Goal: Find contact information: Find contact information

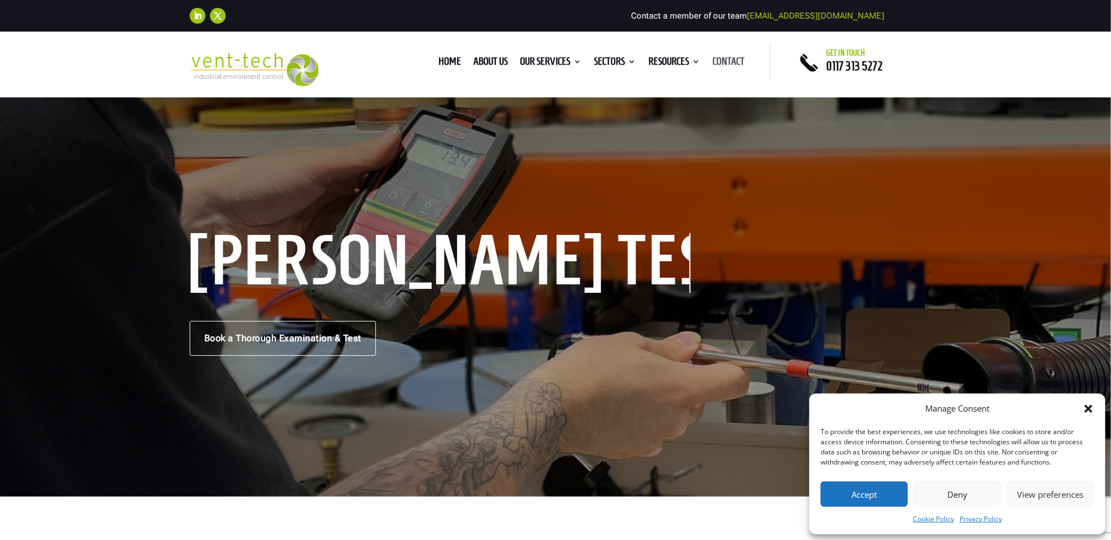
click at [724, 61] on link "Contact" at bounding box center [728, 63] width 32 height 12
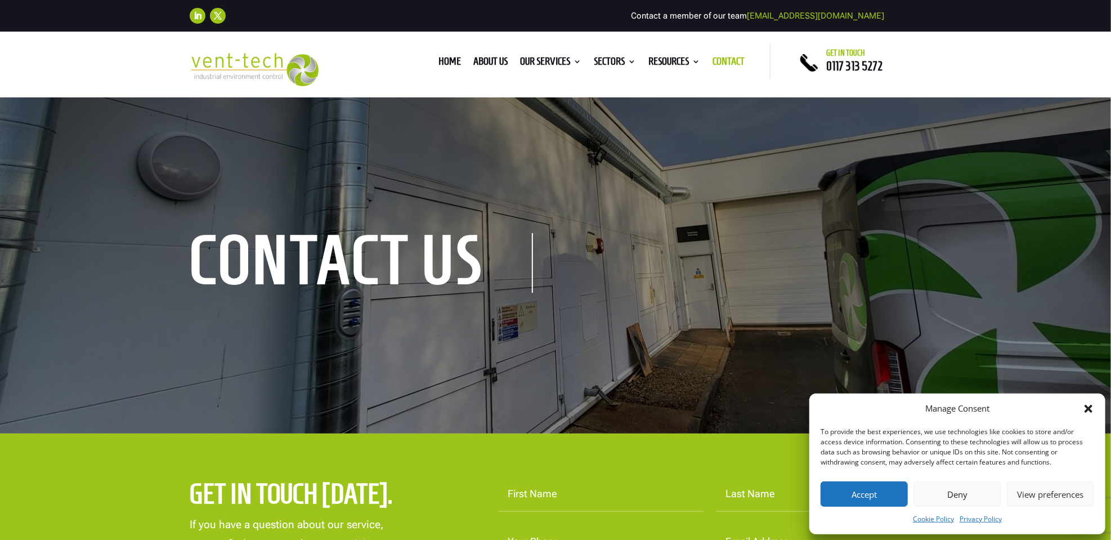
click at [874, 497] on button "Accept" at bounding box center [864, 493] width 87 height 25
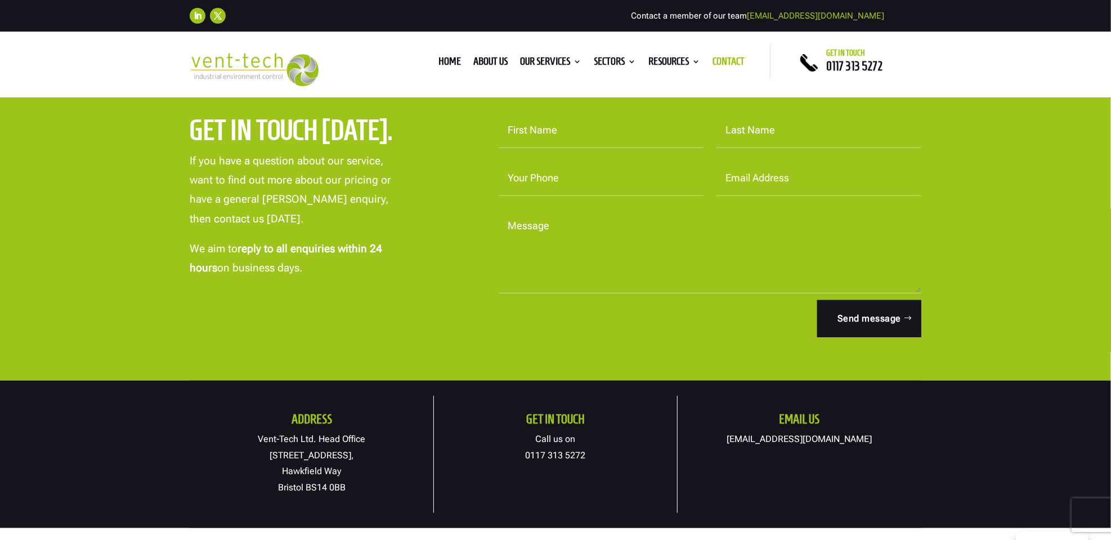
scroll to position [562, 0]
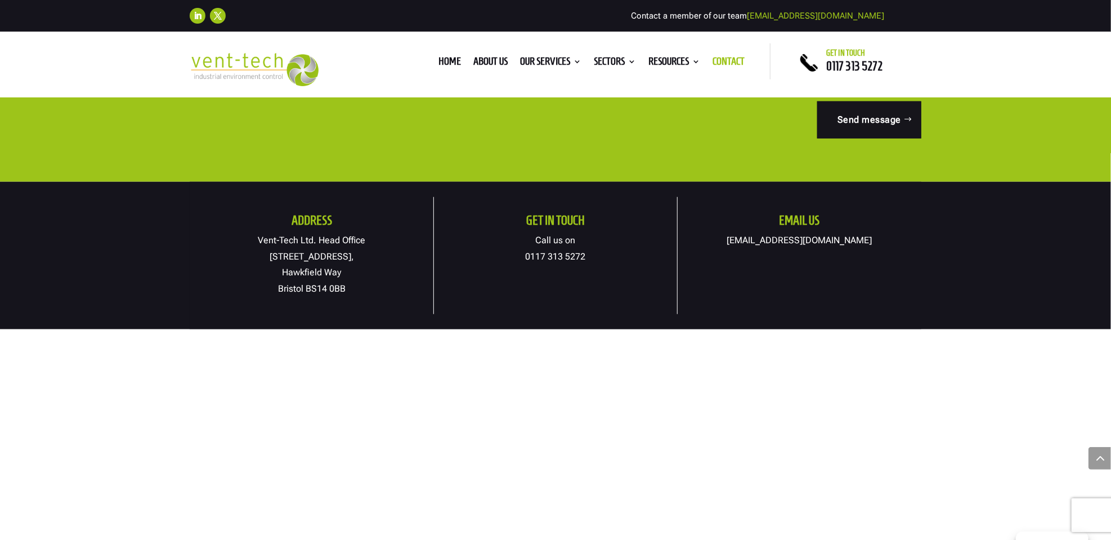
click at [787, 240] on link "[EMAIL_ADDRESS][DOMAIN_NAME]" at bounding box center [799, 240] width 145 height 11
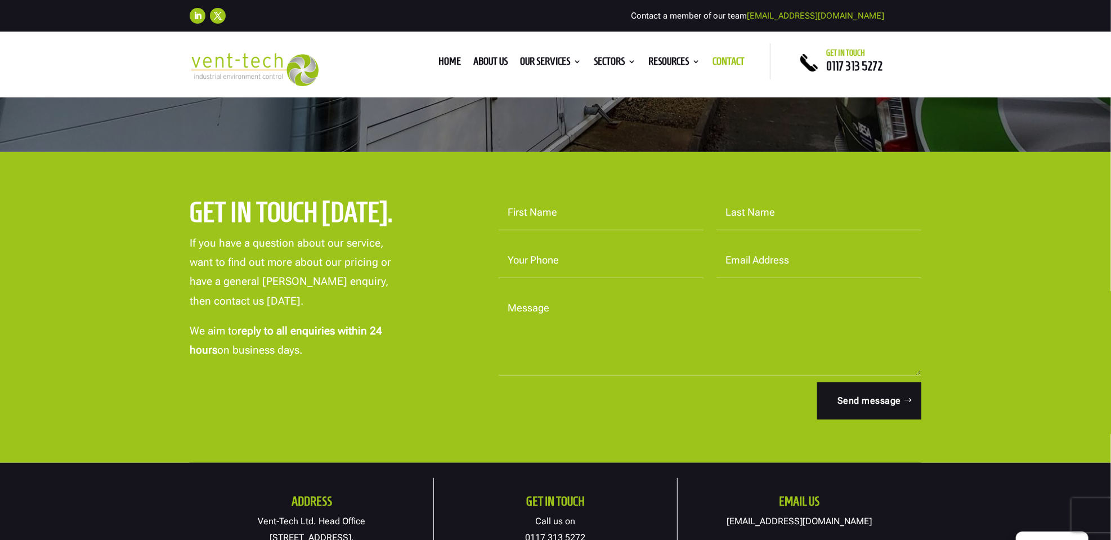
scroll to position [0, 0]
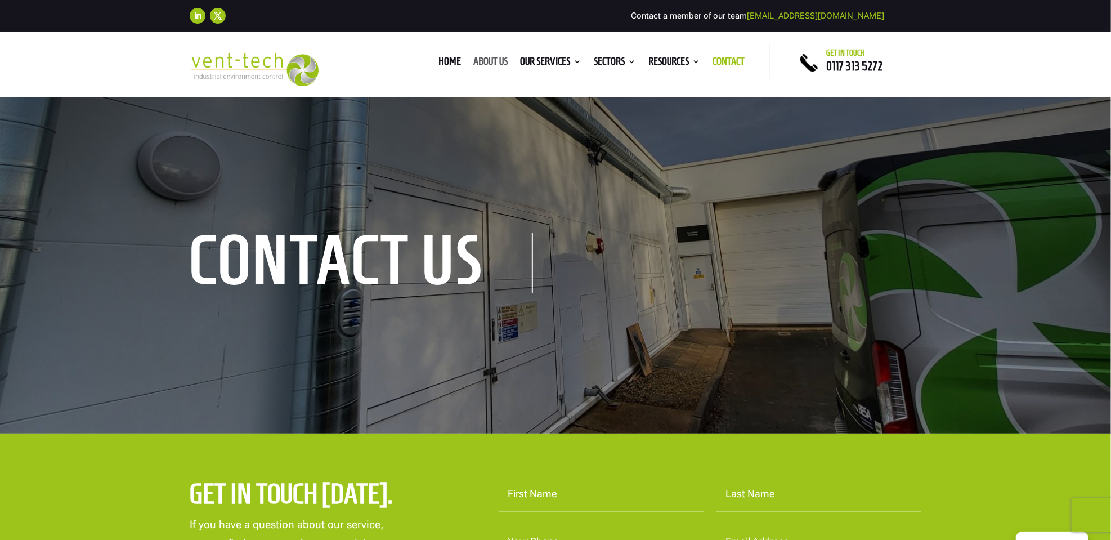
click at [488, 63] on link "About us" at bounding box center [490, 63] width 34 height 12
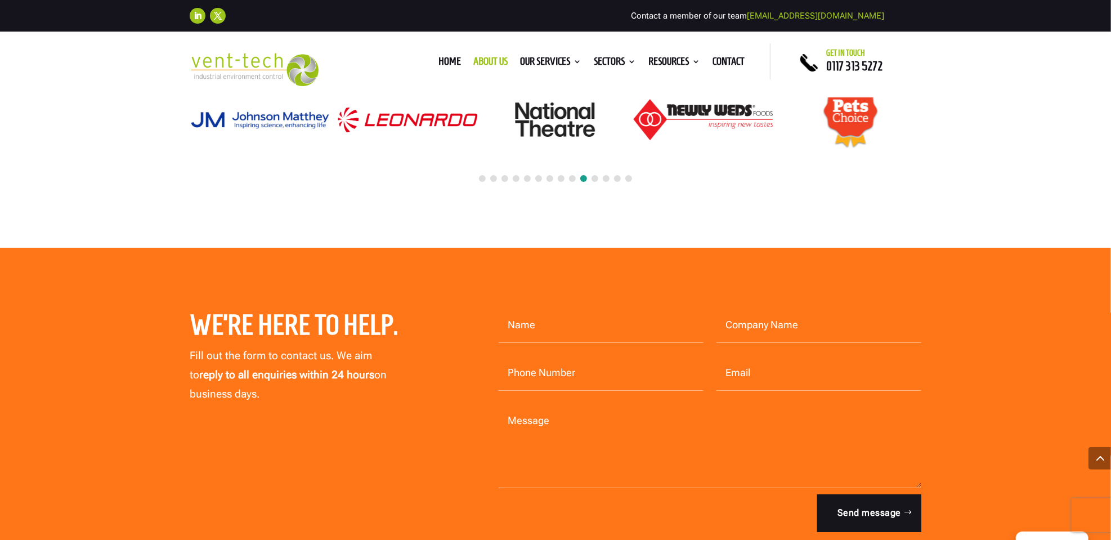
scroll to position [2870, 0]
